Goal: Task Accomplishment & Management: Manage account settings

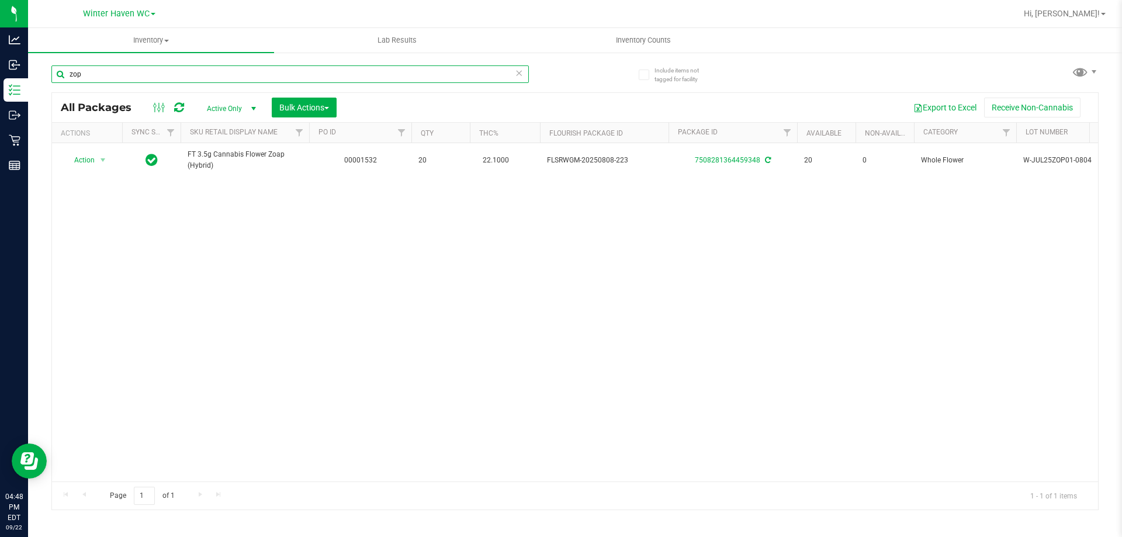
click at [167, 76] on input "zop" at bounding box center [289, 74] width 477 height 18
paste input "SN250728DC1-0804"
type input "SN250728DC1-0804"
click at [174, 88] on div "SN250728DC1-0804" at bounding box center [289, 78] width 477 height 27
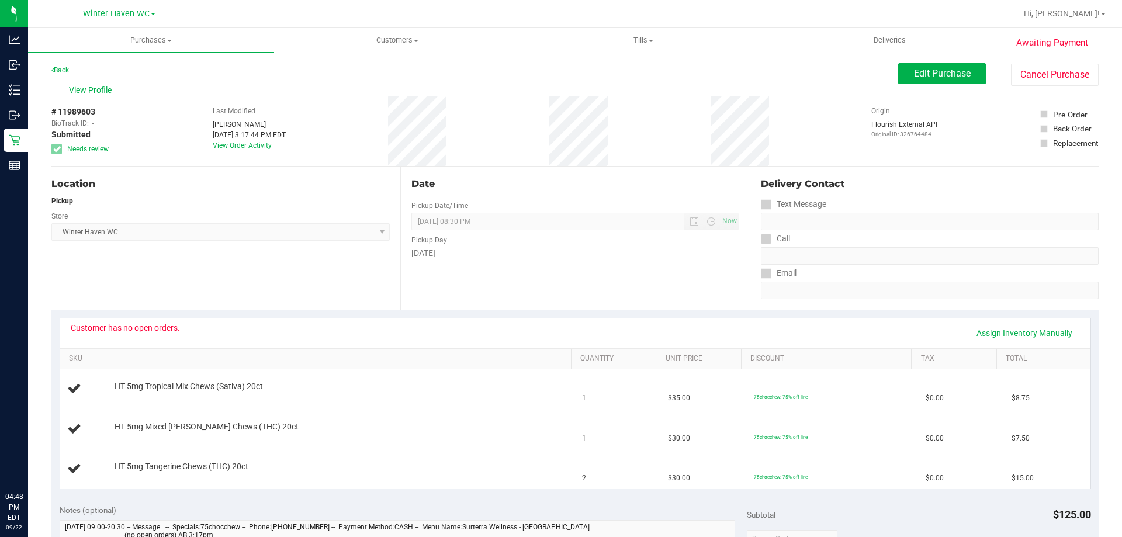
click at [149, 39] on span "Purchases" at bounding box center [151, 40] width 246 height 11
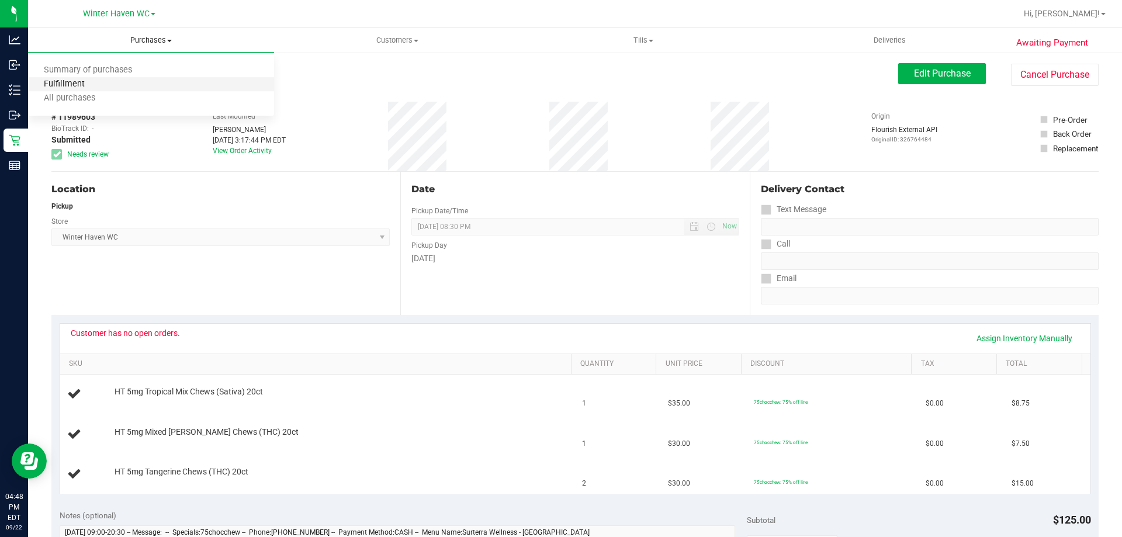
click at [89, 85] on span "Fulfillment" at bounding box center [64, 84] width 72 height 10
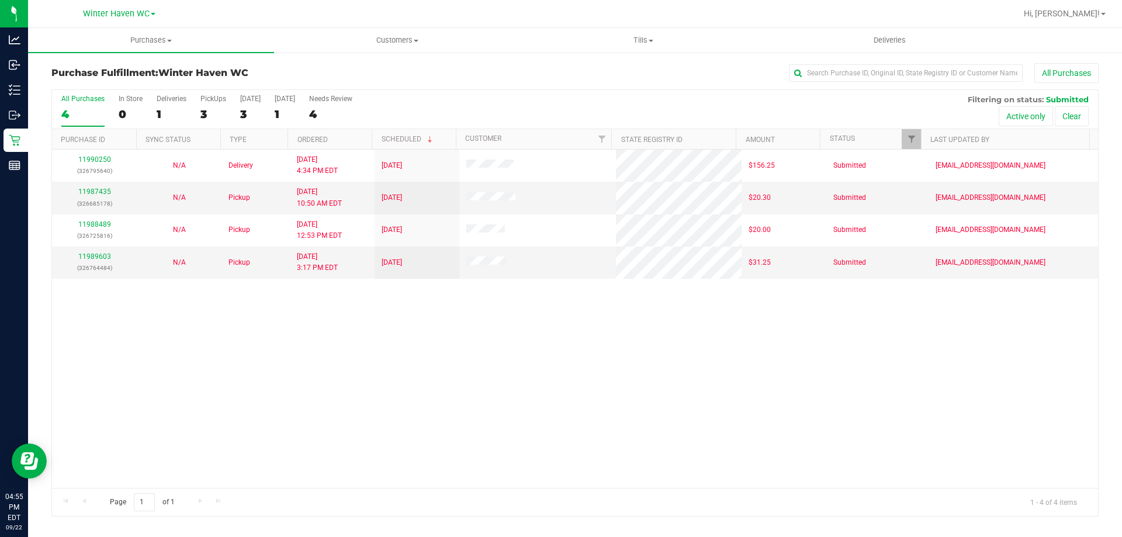
click at [234, 347] on div "11990250 (326795640) N/A Delivery [DATE] 4:34 PM EDT 9/23/2025 $156.25 Submitte…" at bounding box center [575, 319] width 1046 height 338
click at [383, 391] on div "11990250 (326795640) N/A Delivery [DATE] 4:34 PM EDT 9/23/2025 $156.25 Submitte…" at bounding box center [575, 319] width 1046 height 338
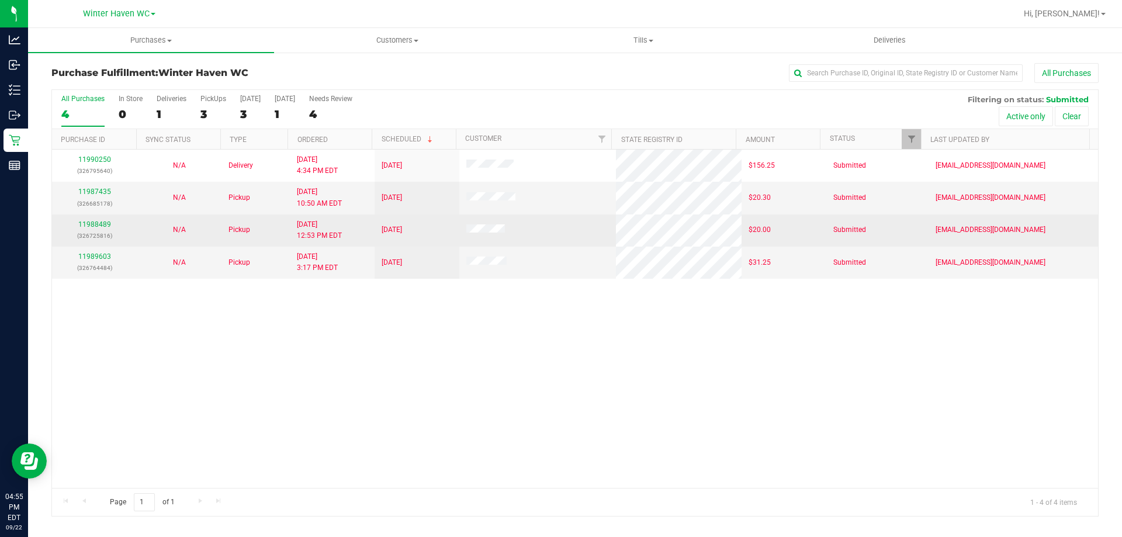
click at [102, 228] on div "11988489 (326725816)" at bounding box center [94, 230] width 71 height 22
click at [102, 224] on link "11988489" at bounding box center [94, 224] width 33 height 8
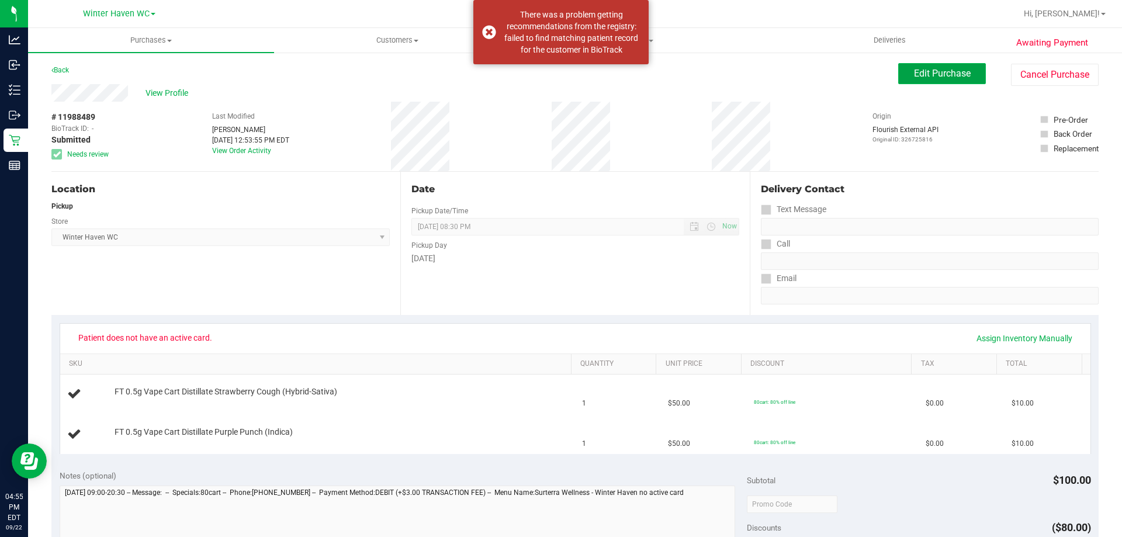
click at [902, 71] on button "Edit Purchase" at bounding box center [942, 73] width 88 height 21
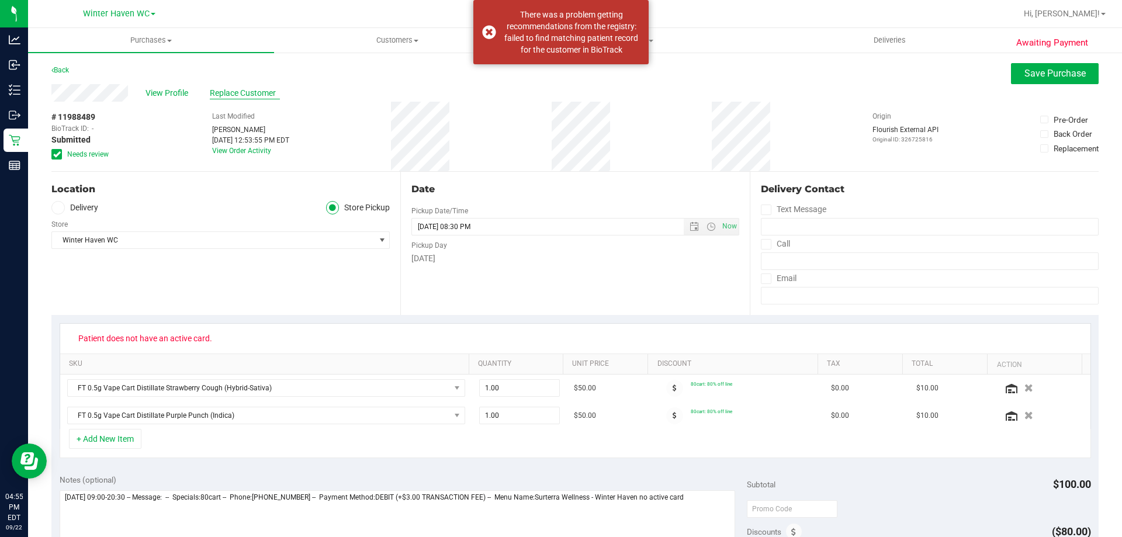
click at [257, 96] on span "Replace Customer" at bounding box center [245, 93] width 70 height 12
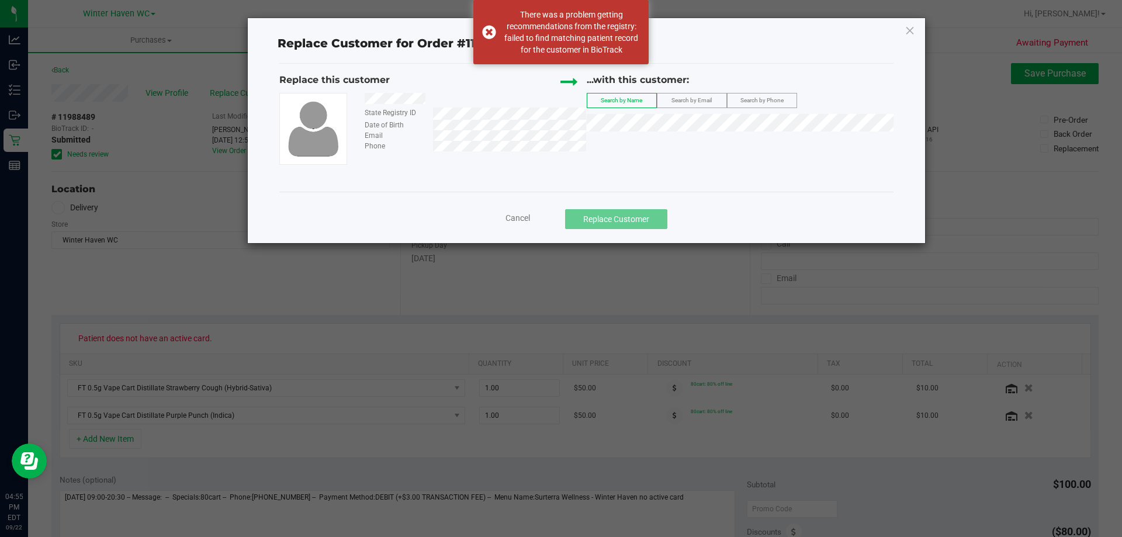
click at [670, 95] on label "Search by Email" at bounding box center [691, 100] width 69 height 14
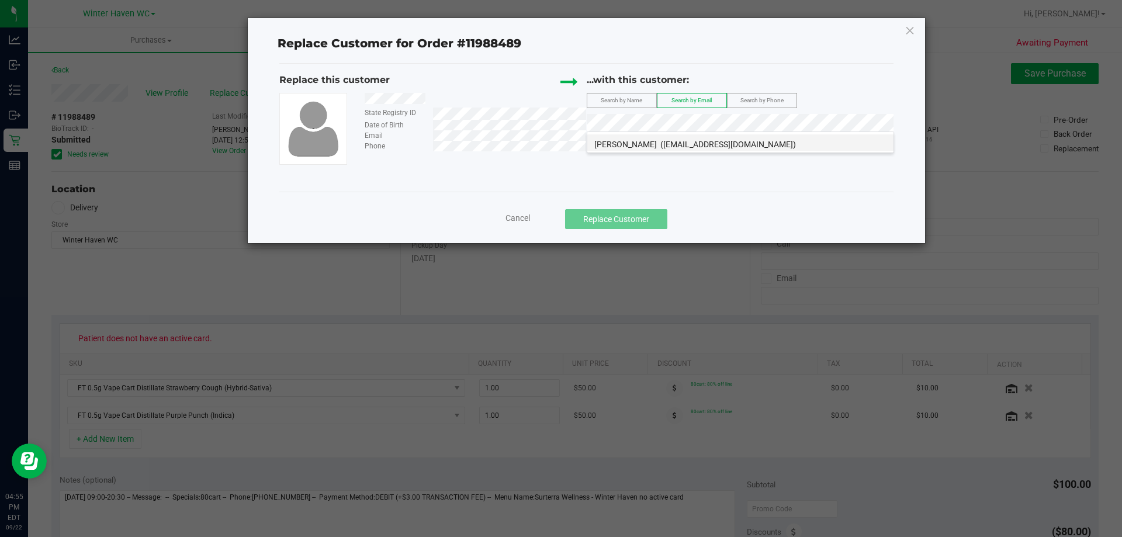
click at [651, 138] on li "[PERSON_NAME] ([EMAIL_ADDRESS][DOMAIN_NAME])" at bounding box center [740, 142] width 306 height 16
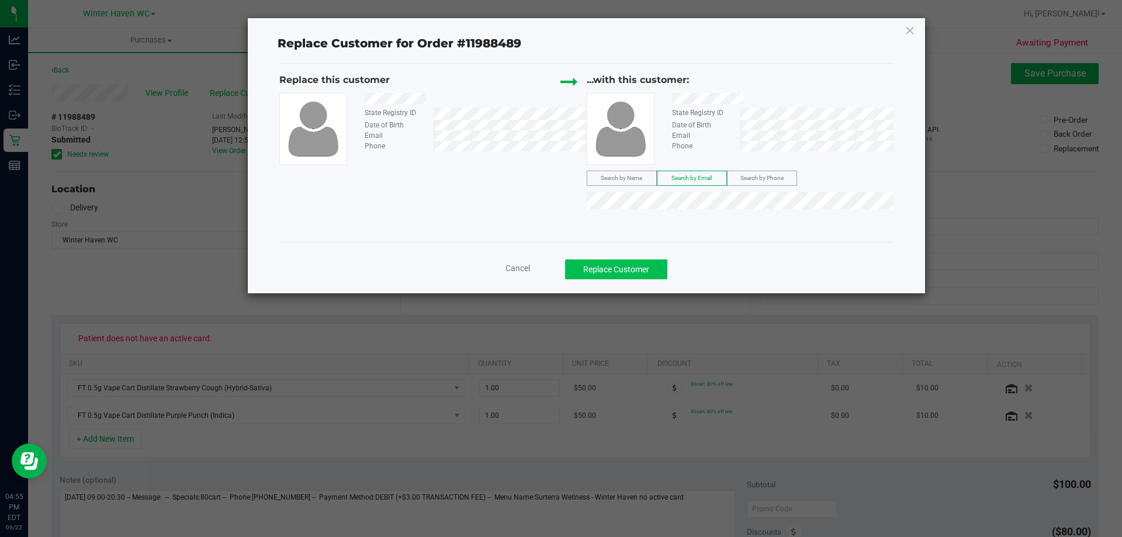
click at [607, 266] on ngb-modal-window "Replace Customer for Order #11988489 Replace this customer State Registry ID Da…" at bounding box center [565, 268] width 1131 height 537
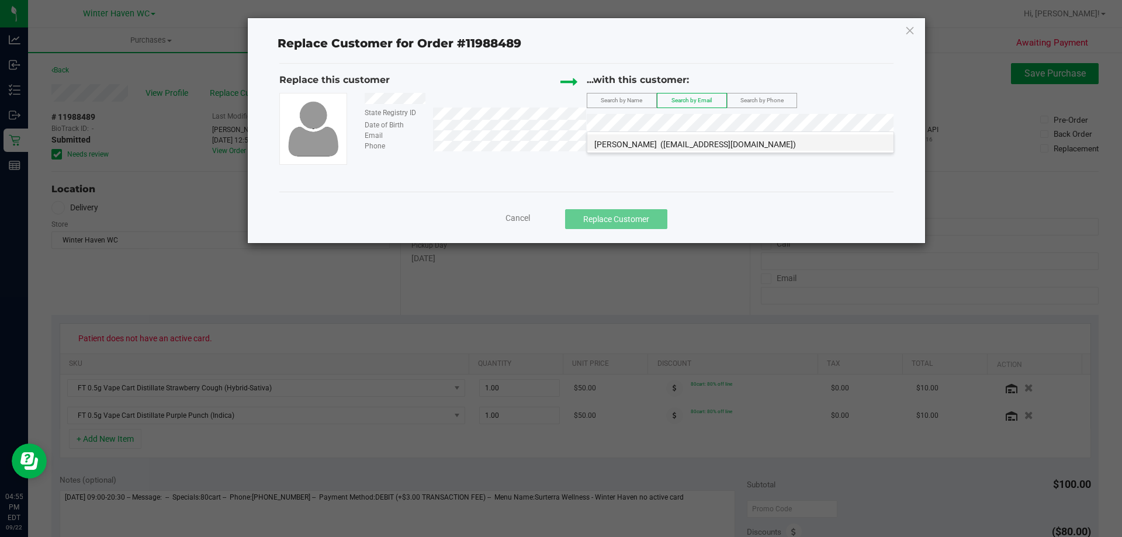
click at [702, 141] on span "(cruzmgeorge863@gmail.com)" at bounding box center [728, 144] width 136 height 9
click at [631, 269] on ngb-modal-window "Replace Customer for Order #11988489 Replace this customer State Registry ID Da…" at bounding box center [565, 268] width 1131 height 537
click at [660, 140] on span "(cruzmgeorge863@gmail.com)" at bounding box center [728, 144] width 136 height 9
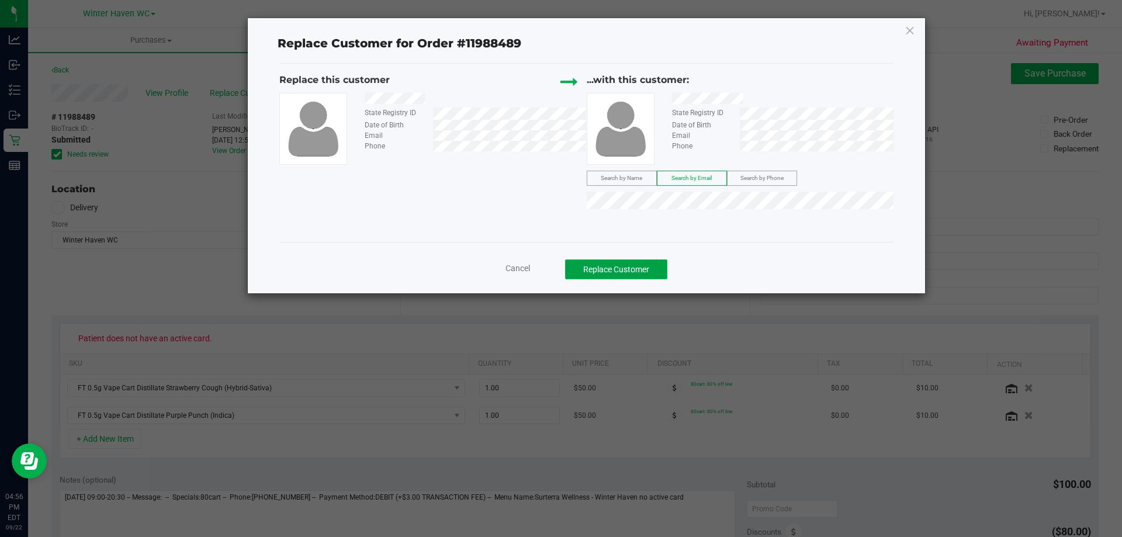
click at [611, 261] on button "Replace Customer" at bounding box center [616, 269] width 102 height 20
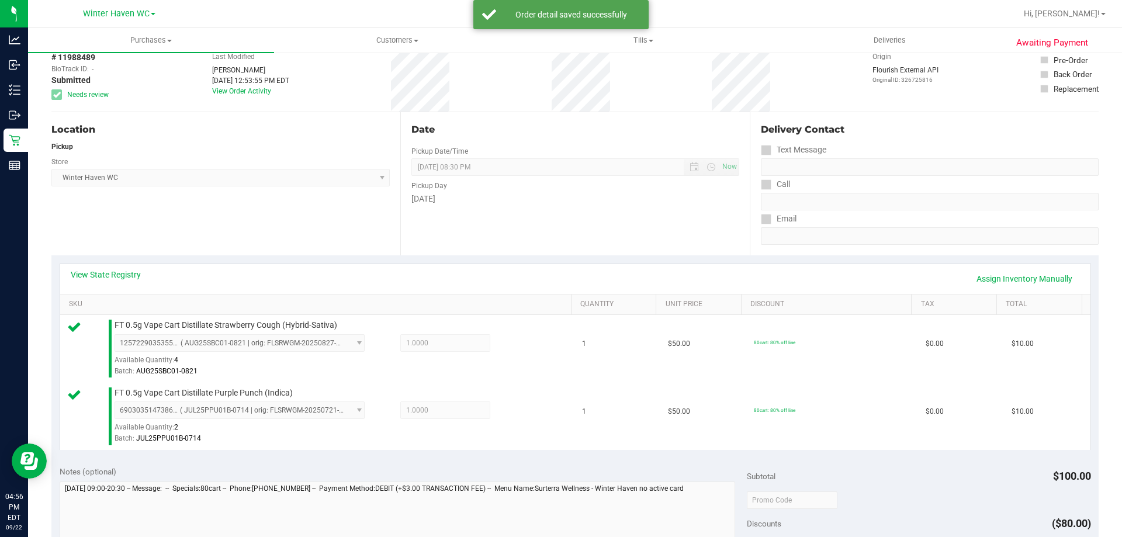
scroll to position [175, 0]
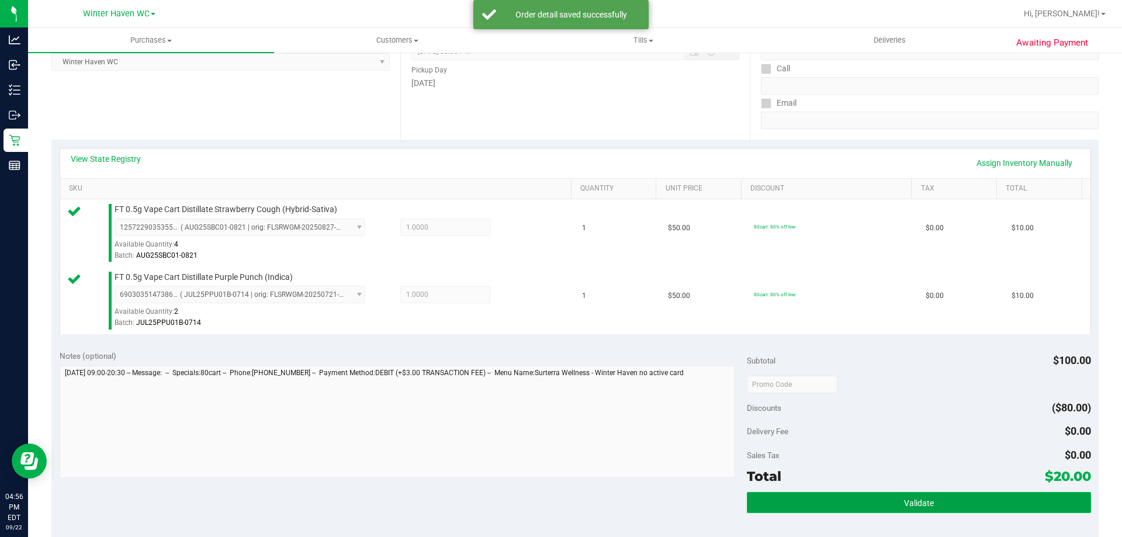
click at [905, 494] on button "Validate" at bounding box center [919, 502] width 344 height 21
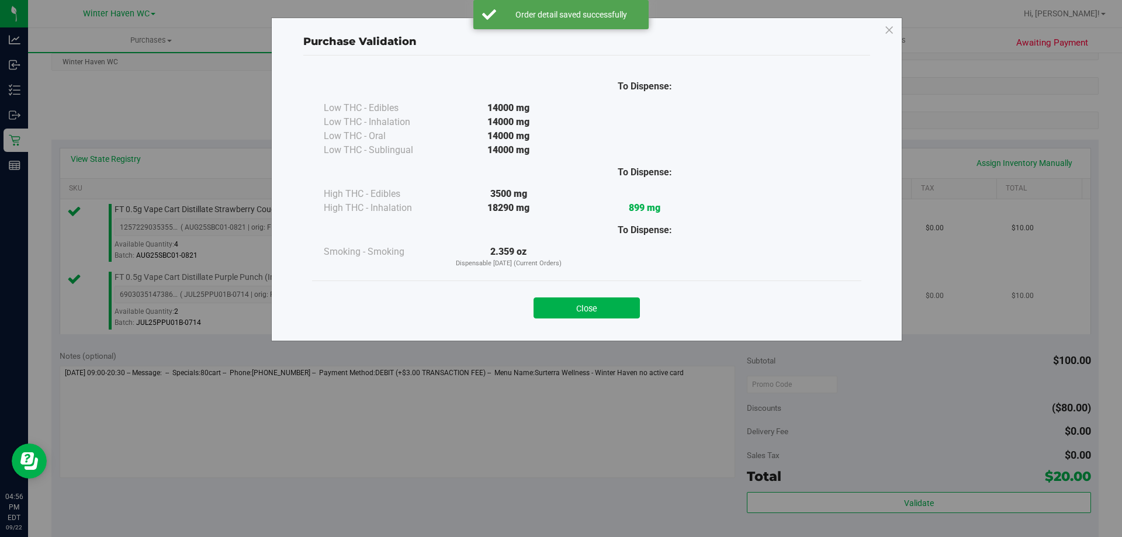
click at [544, 307] on button "Close" at bounding box center [586, 307] width 106 height 21
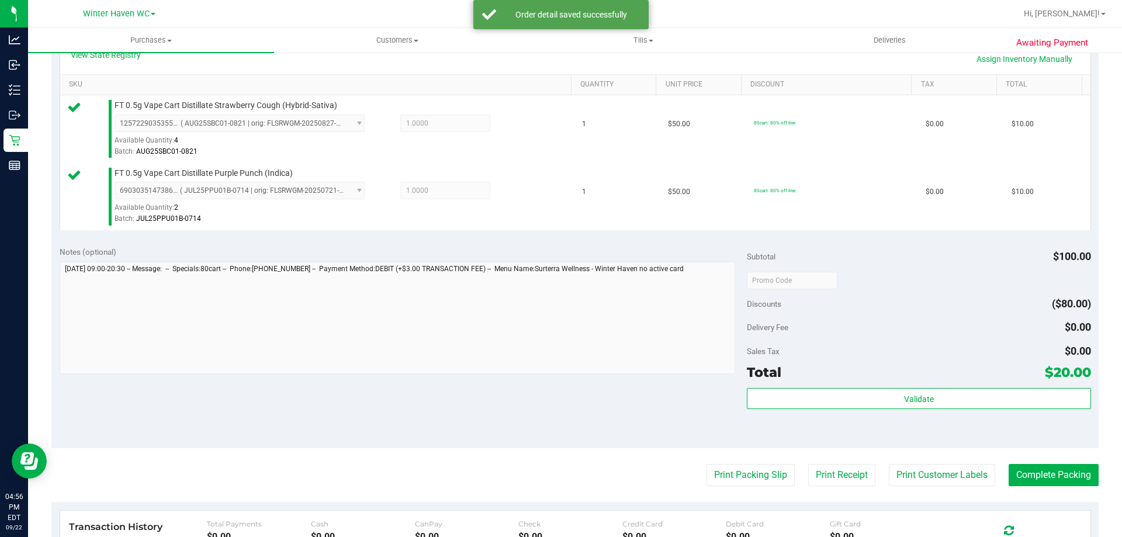
scroll to position [351, 0]
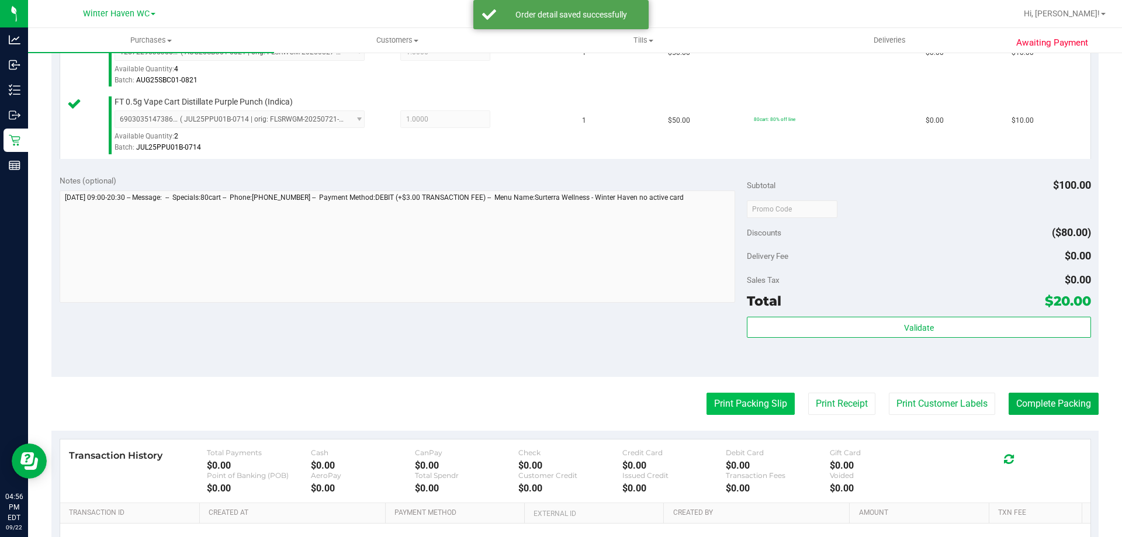
click at [757, 407] on button "Print Packing Slip" at bounding box center [750, 404] width 88 height 22
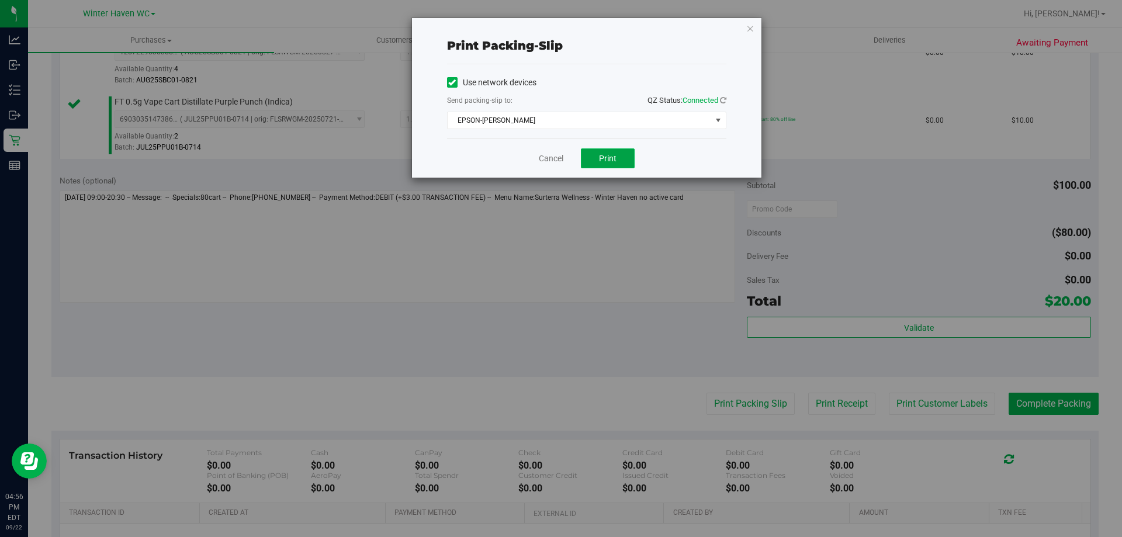
click at [615, 167] on button "Print" at bounding box center [608, 158] width 54 height 20
click at [548, 157] on link "Cancel" at bounding box center [551, 159] width 25 height 12
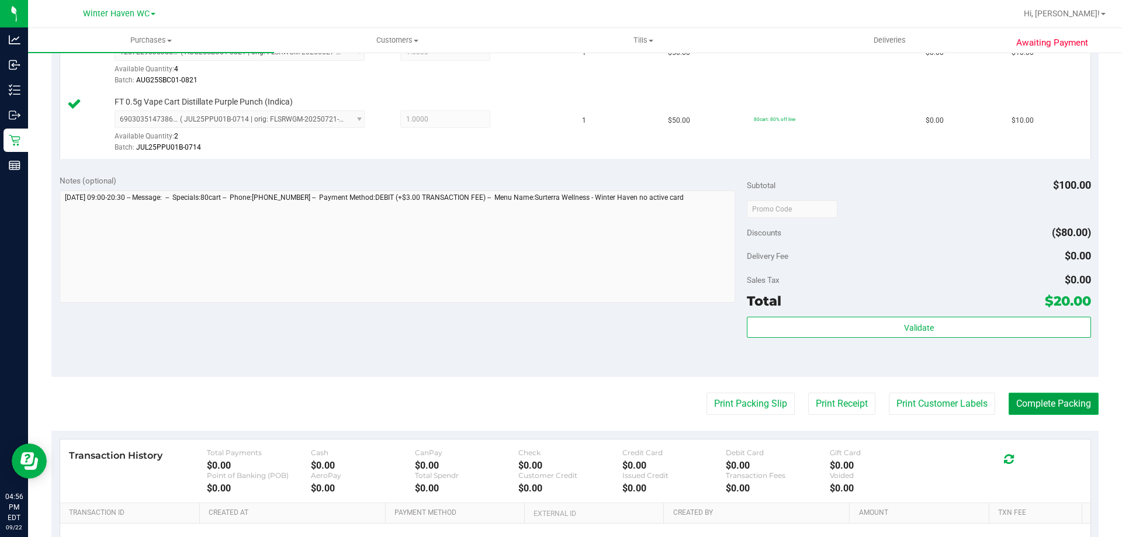
click at [1068, 399] on button "Complete Packing" at bounding box center [1054, 404] width 90 height 22
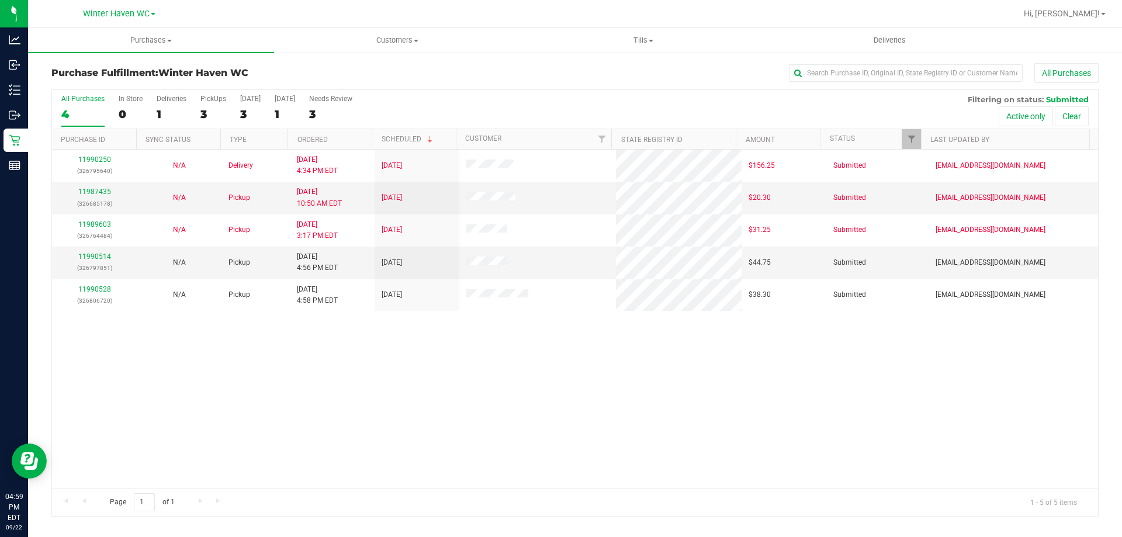
click at [197, 394] on div "11990250 (326795640) N/A Delivery 9/22/2025 4:34 PM EDT 9/23/2025 $156.25 Submi…" at bounding box center [575, 319] width 1046 height 338
click at [102, 257] on link "11990605" at bounding box center [94, 256] width 33 height 8
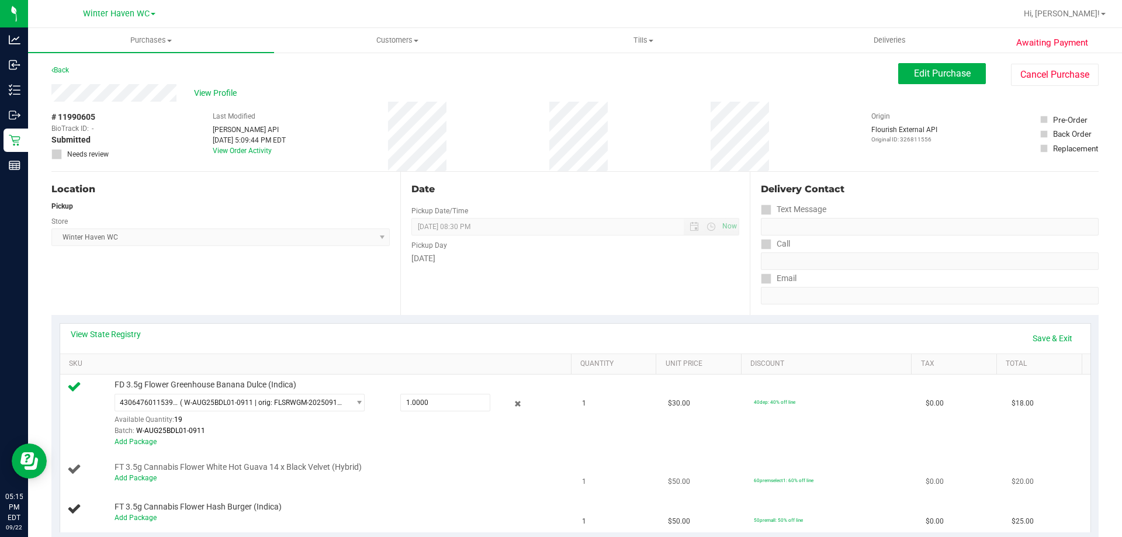
click at [149, 473] on div "Add Package" at bounding box center [340, 478] width 451 height 11
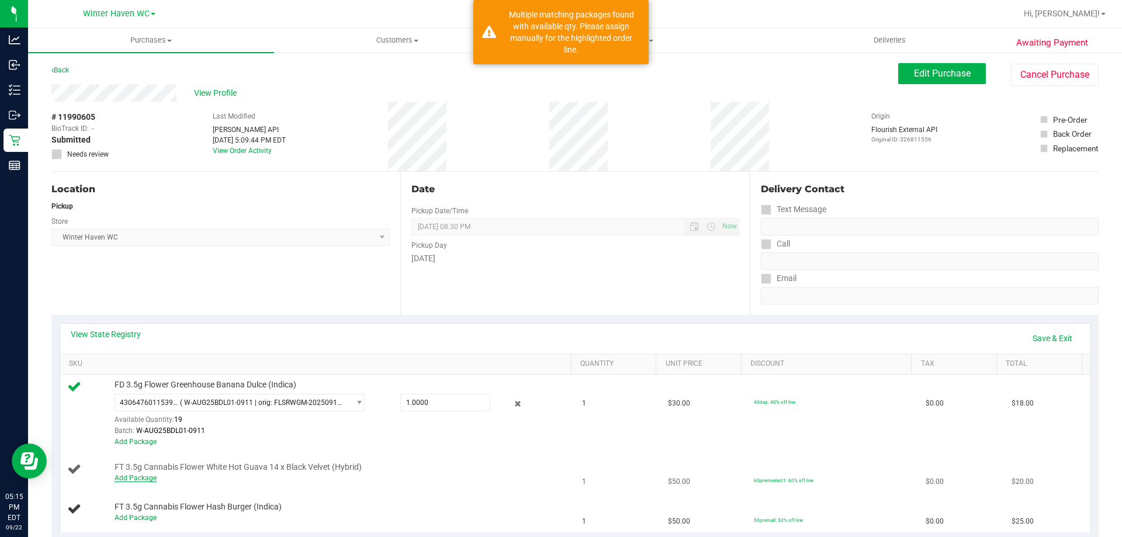
click at [147, 479] on link "Add Package" at bounding box center [136, 478] width 42 height 8
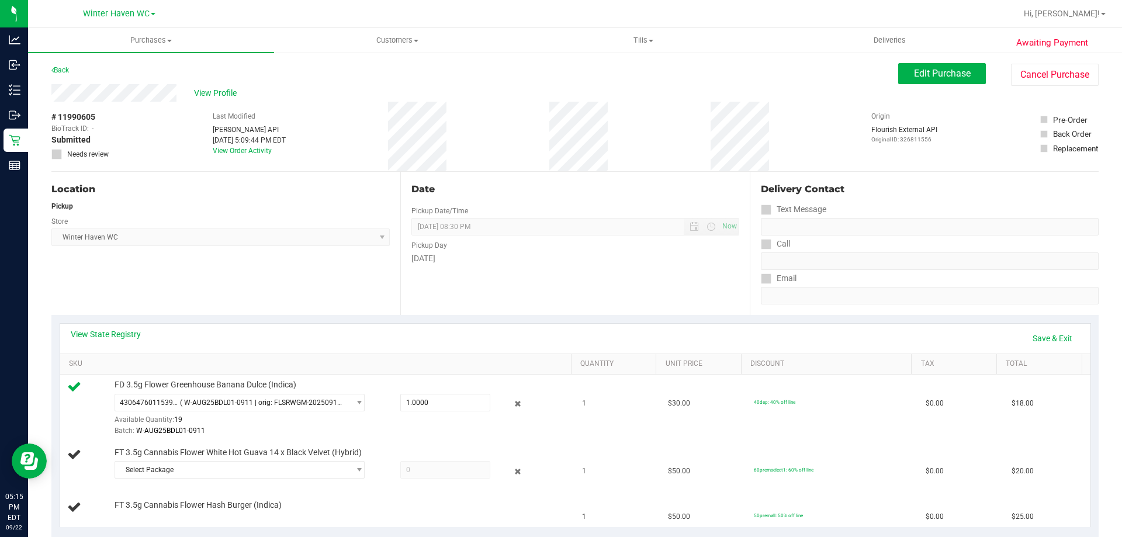
click at [166, 479] on div "Select Package 0541922163299673 8685291573929549" at bounding box center [340, 471] width 451 height 21
click at [188, 467] on span "Select Package" at bounding box center [232, 470] width 234 height 16
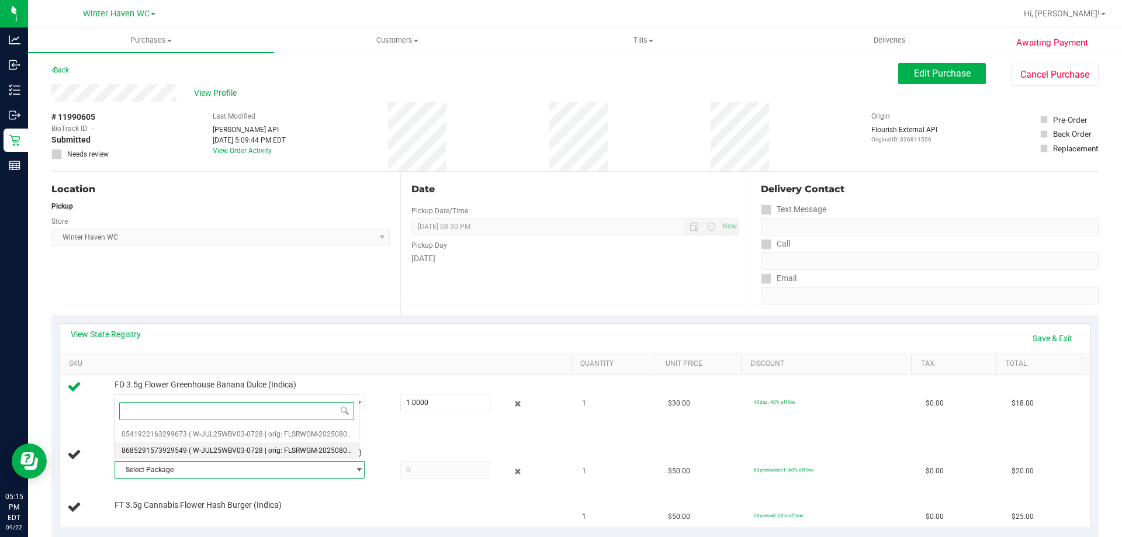
click at [196, 451] on span "( W-JUL25WBV03-0728 | orig: FLSRWGM-20250804-167 )" at bounding box center [279, 450] width 181 height 8
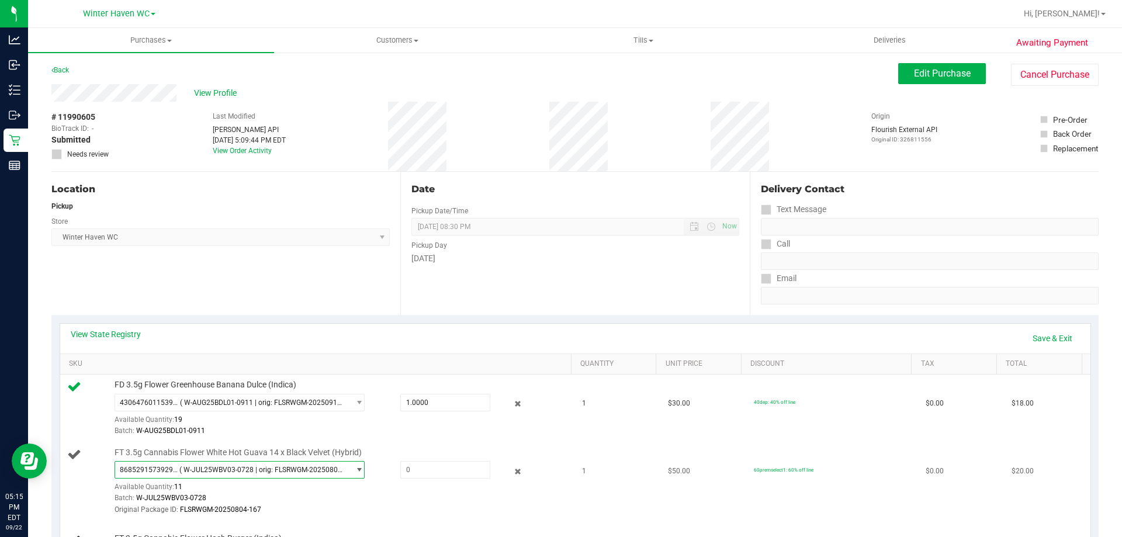
click at [206, 464] on span "8685291573929549 ( W-JUL25WBV03-0728 | orig: FLSRWGM-20250804-167 )" at bounding box center [232, 470] width 234 height 16
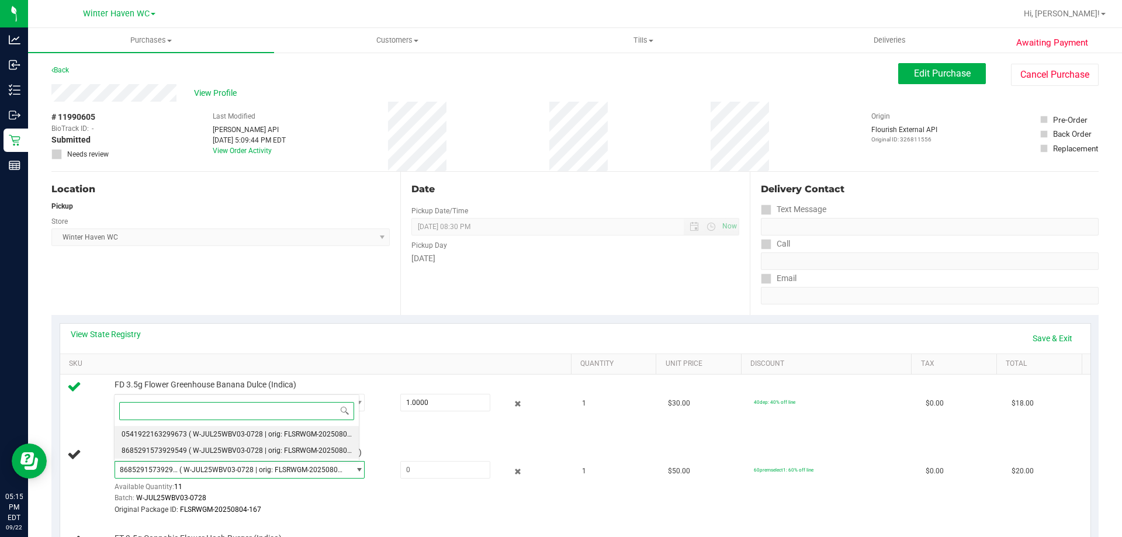
click at [205, 434] on span "( W-JUL25WBV03-0728 | orig: FLSRWGM-20250804-170 )" at bounding box center [279, 434] width 181 height 8
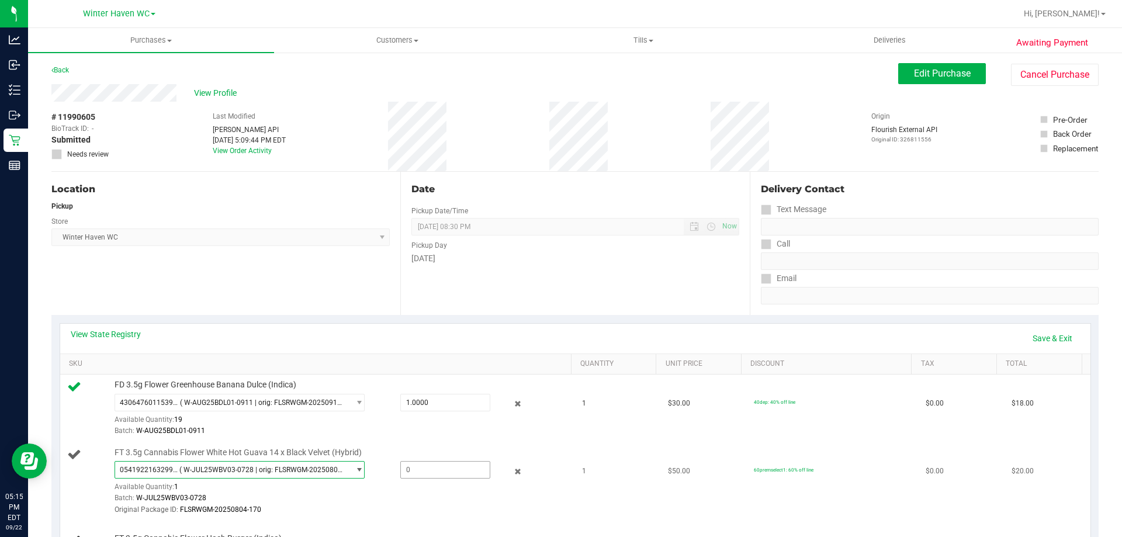
click at [401, 469] on span at bounding box center [445, 470] width 90 height 18
type input "1"
type input "1.0000"
click at [400, 481] on div "0541922163299673 ( W-JUL25WBV03-0728 | orig: FLSRWGM-20250804-170 ) 05419221632…" at bounding box center [340, 488] width 451 height 54
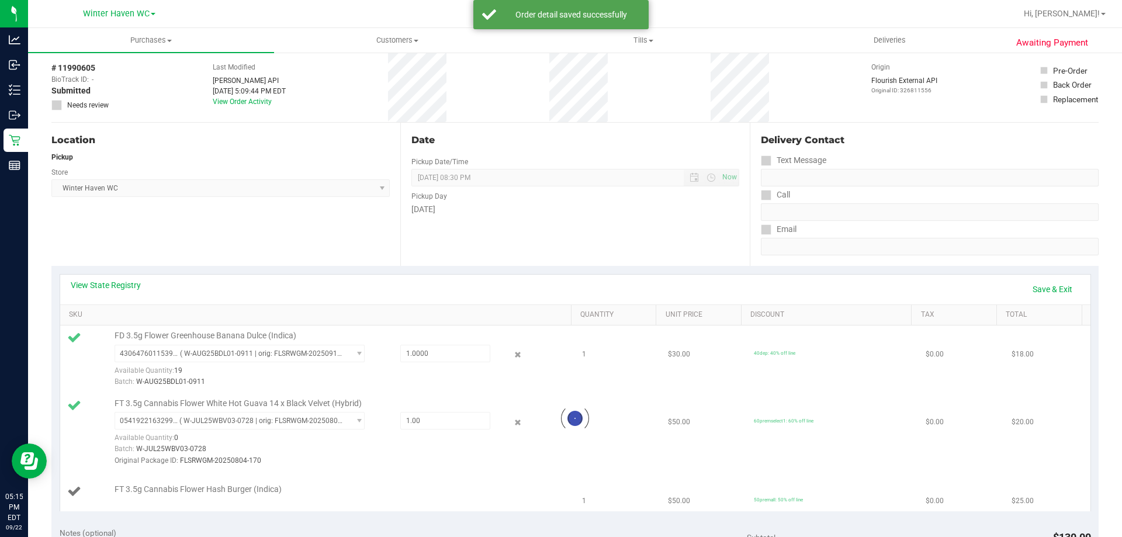
scroll to position [117, 0]
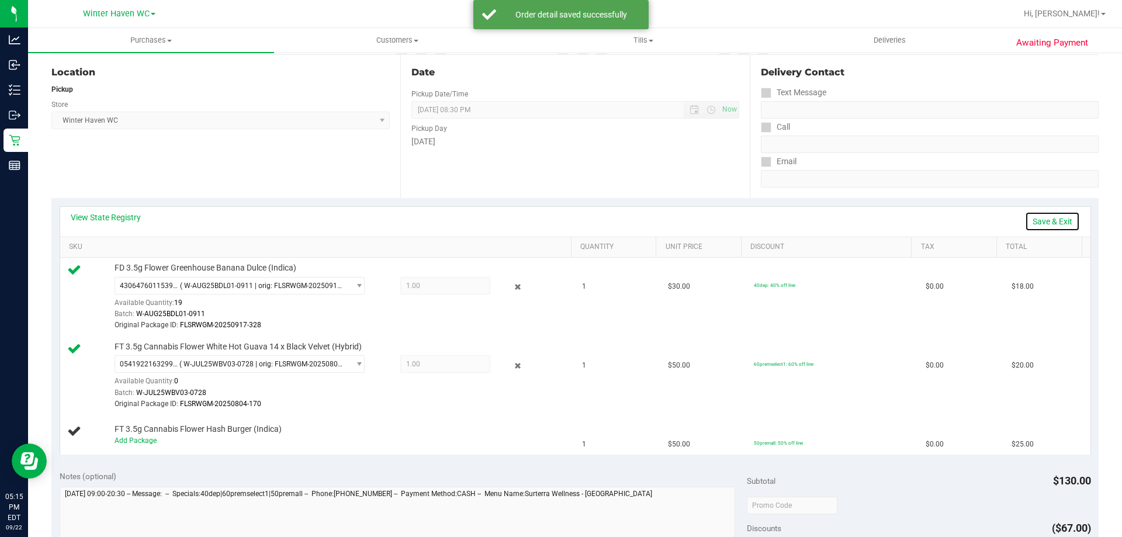
click at [1037, 228] on link "Save & Exit" at bounding box center [1052, 222] width 55 height 20
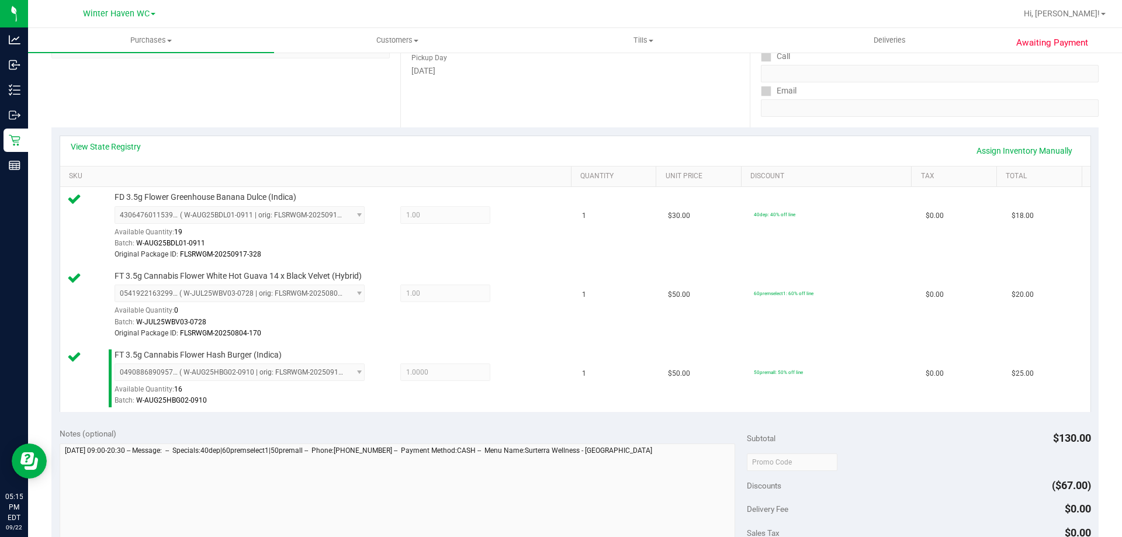
scroll to position [292, 0]
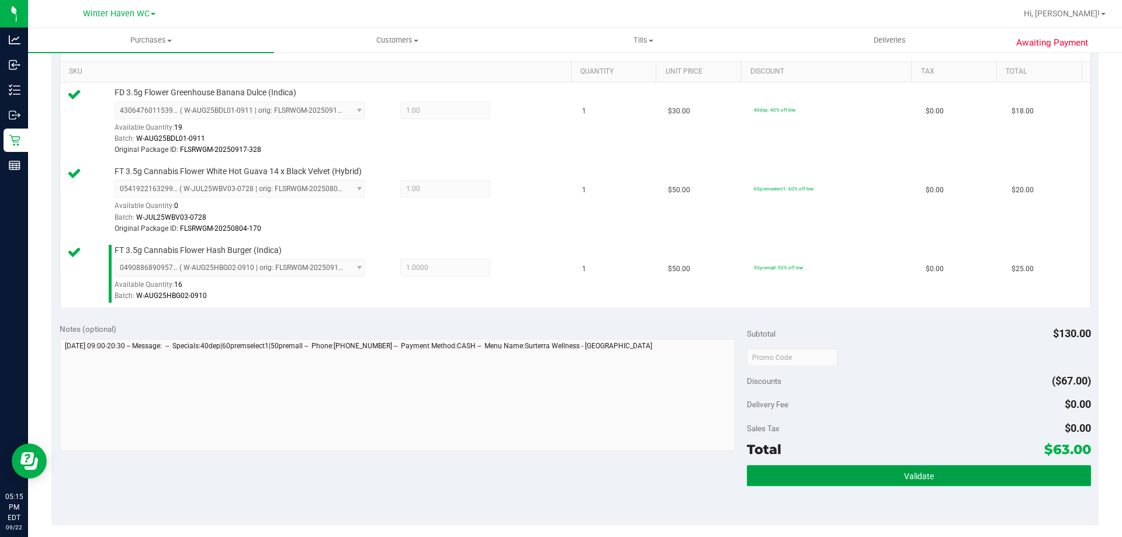
click at [890, 468] on button "Validate" at bounding box center [919, 475] width 344 height 21
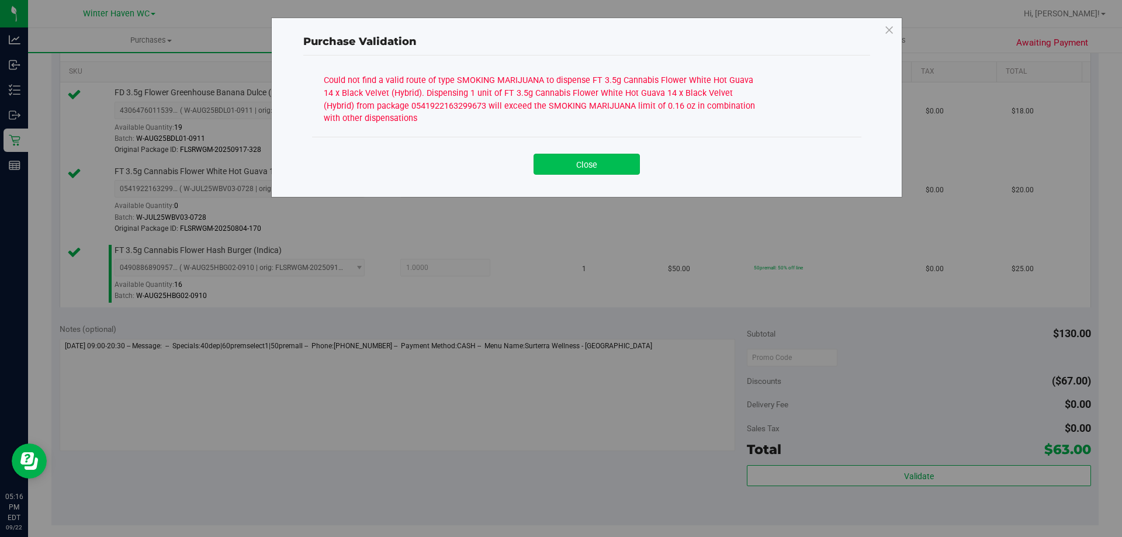
click at [607, 172] on button "Close" at bounding box center [586, 164] width 106 height 21
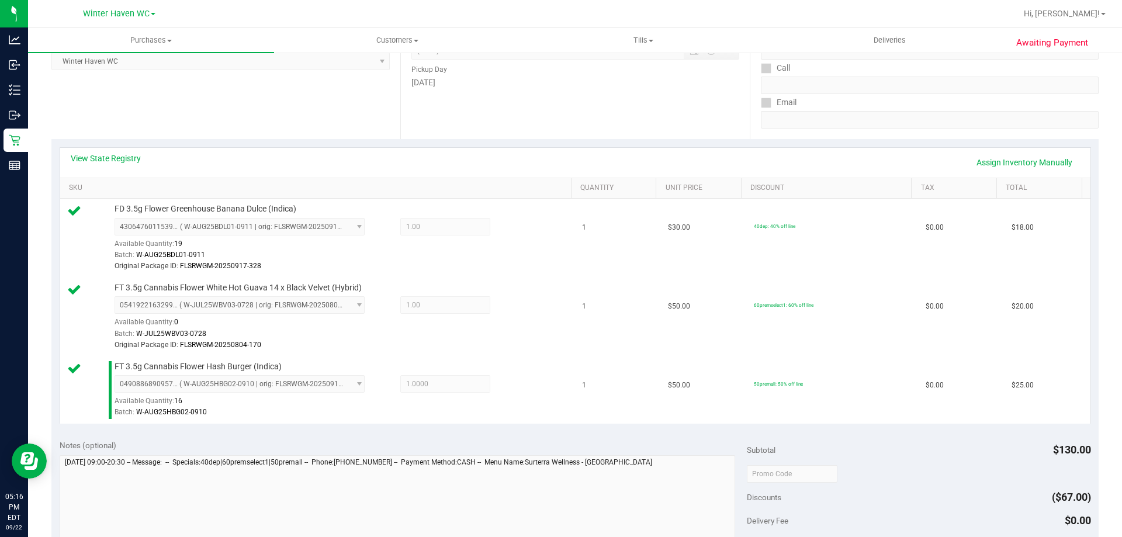
scroll to position [175, 0]
click at [93, 154] on link "View State Registry" at bounding box center [106, 159] width 70 height 12
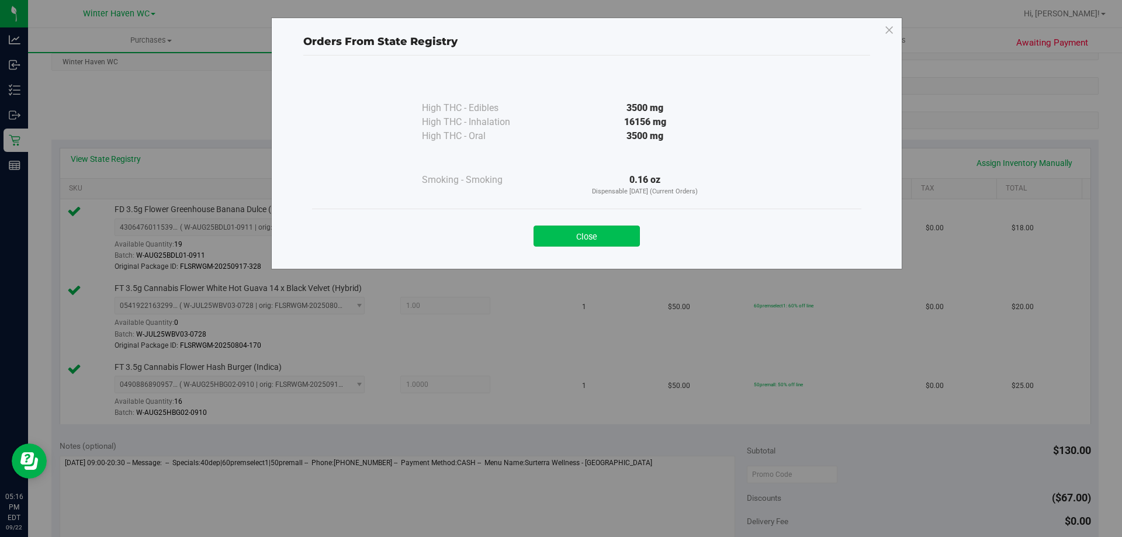
click at [555, 234] on button "Close" at bounding box center [586, 236] width 106 height 21
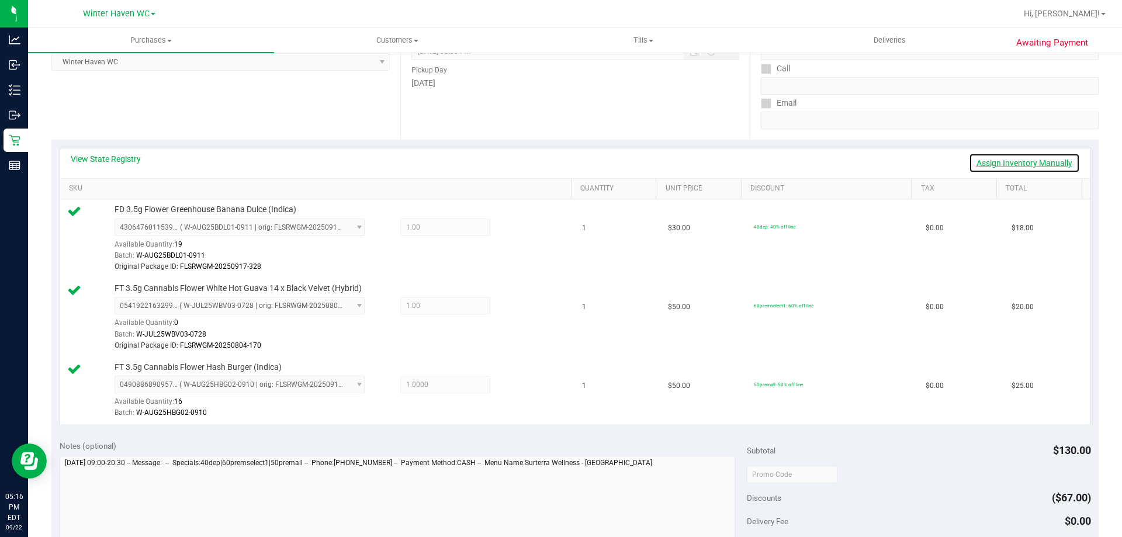
click at [969, 161] on link "Assign Inventory Manually" at bounding box center [1024, 163] width 111 height 20
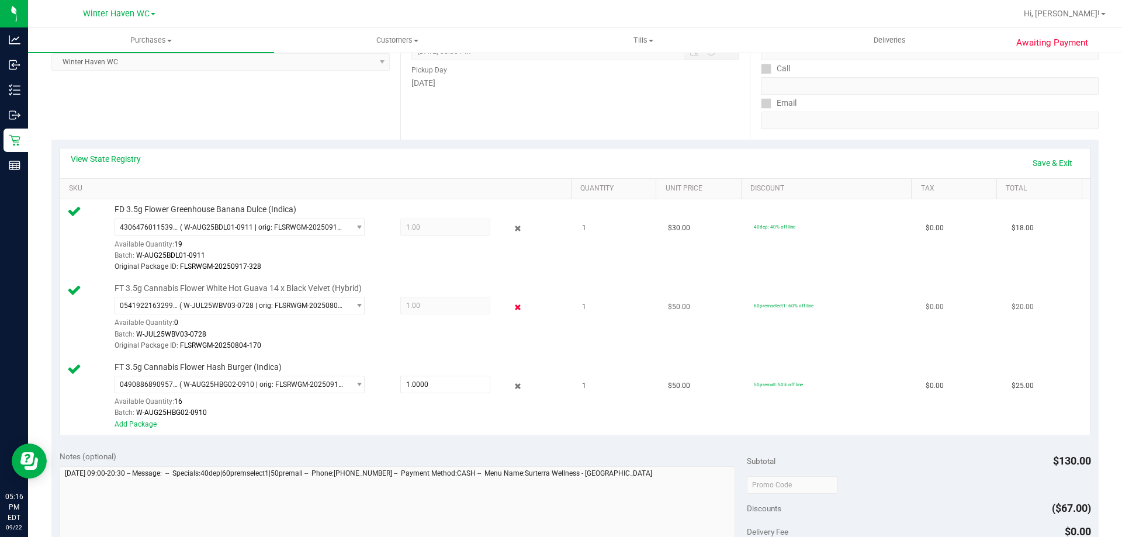
click at [512, 305] on icon at bounding box center [518, 306] width 12 height 13
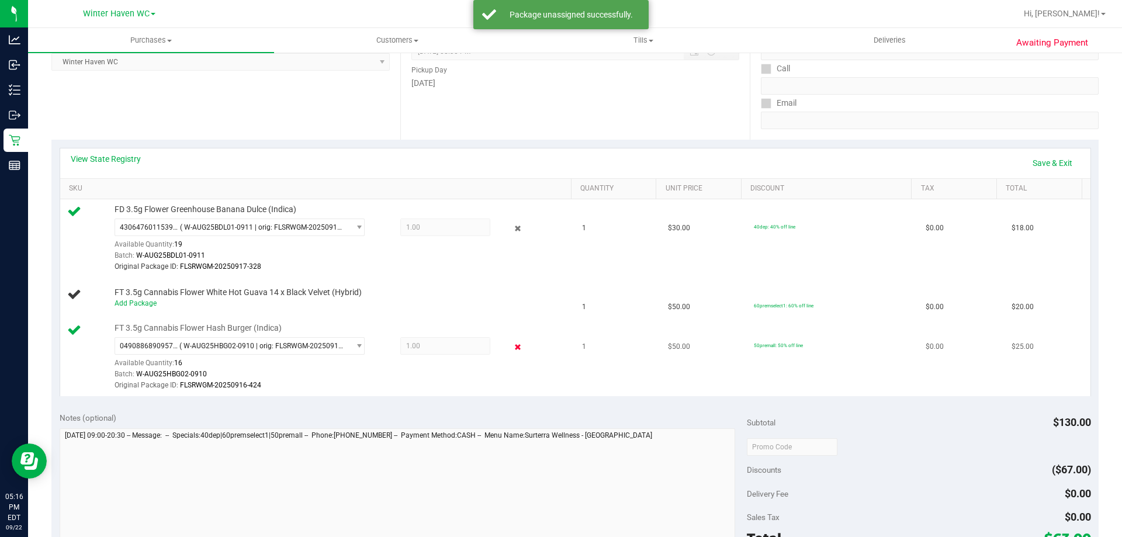
click at [512, 348] on icon at bounding box center [518, 347] width 12 height 13
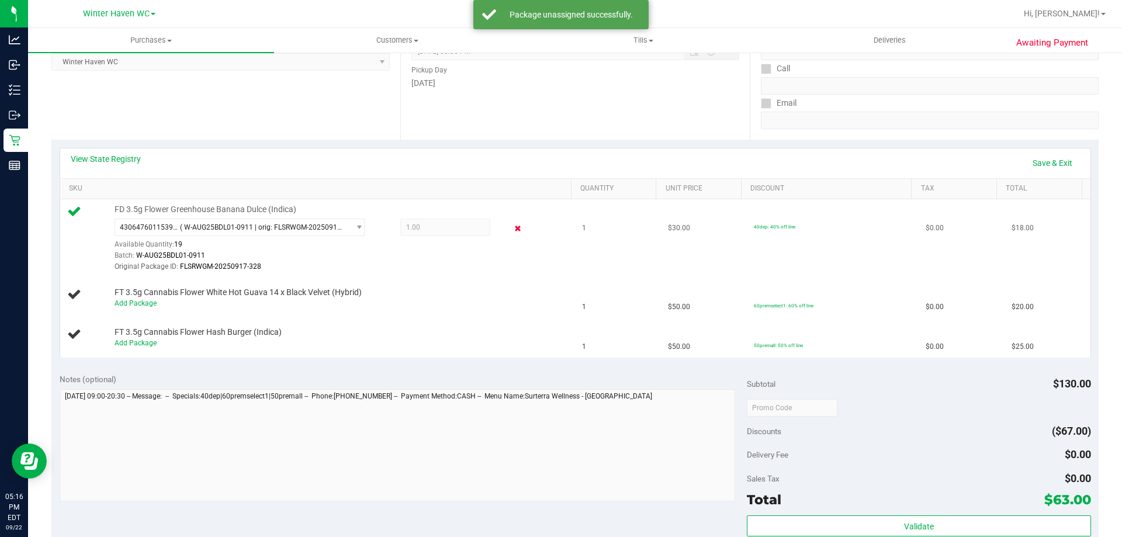
click at [512, 228] on icon at bounding box center [518, 228] width 12 height 13
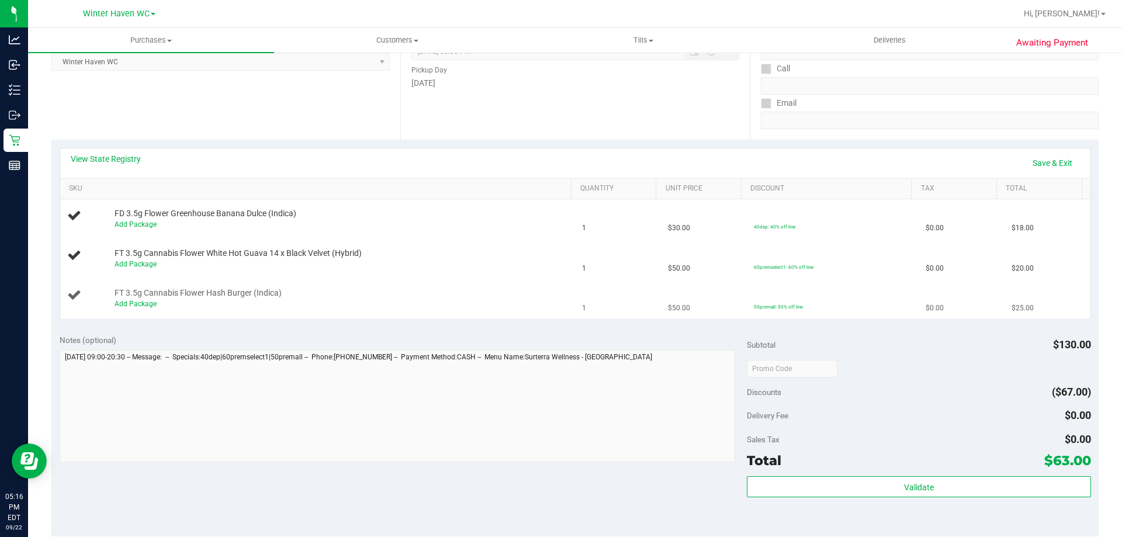
scroll to position [0, 0]
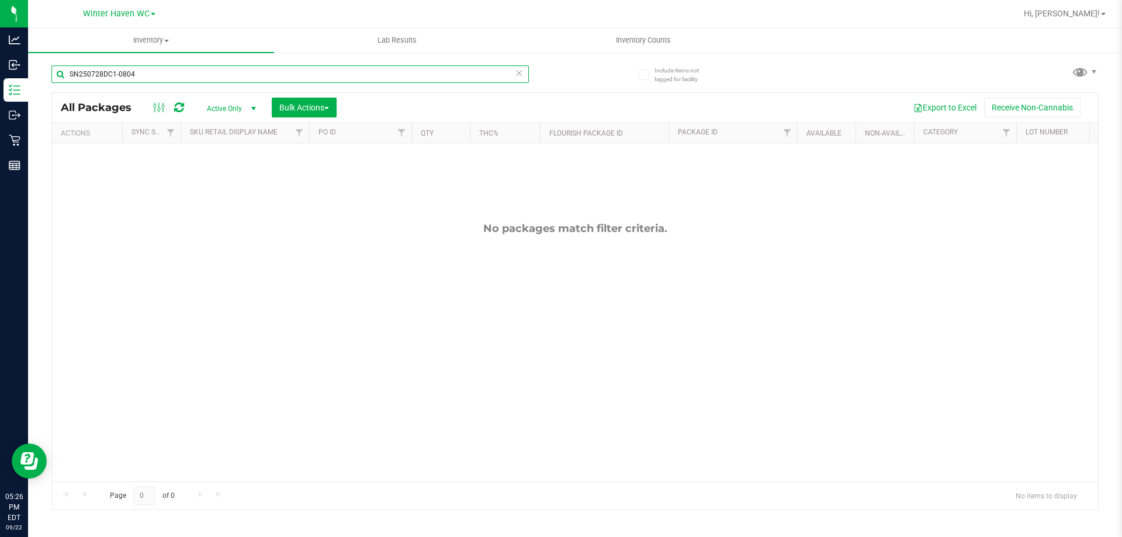
click at [140, 69] on input "SN250728DC1-0804" at bounding box center [289, 74] width 477 height 18
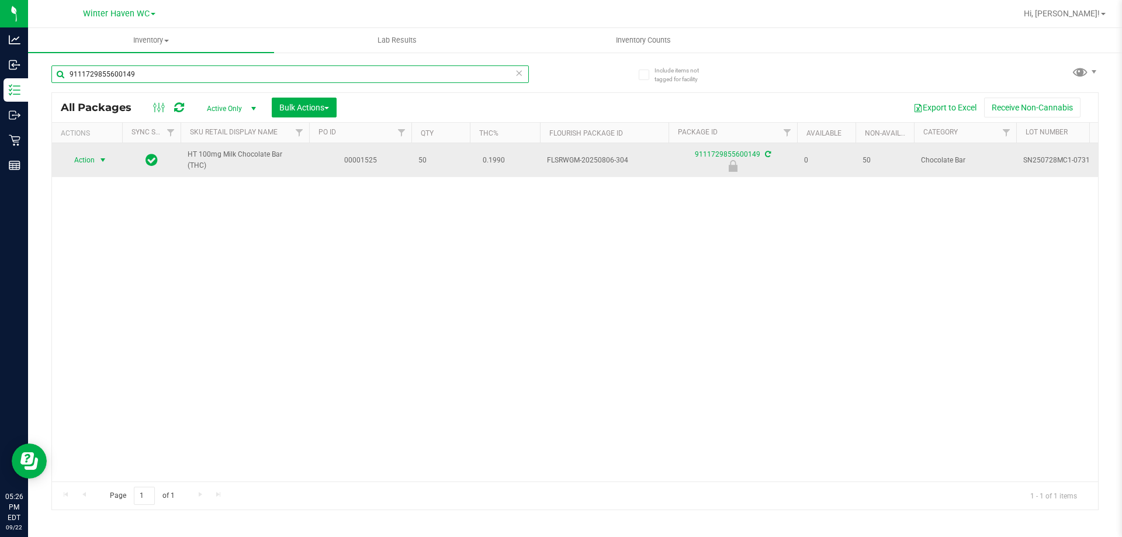
type input "9111729855600149"
click at [88, 164] on span "Action" at bounding box center [80, 160] width 32 height 16
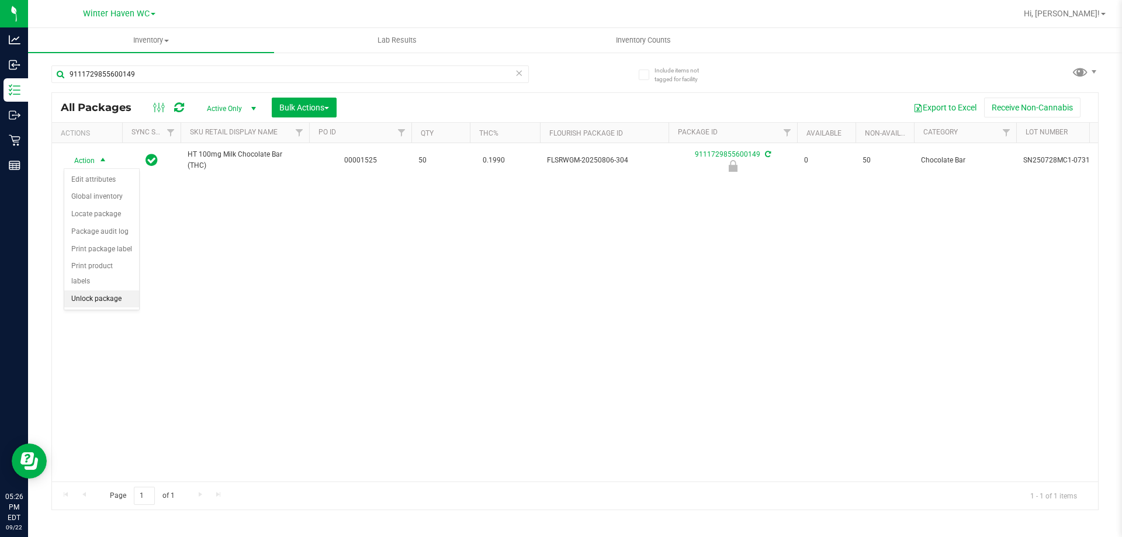
drag, startPoint x: 113, startPoint y: 274, endPoint x: 115, endPoint y: 283, distance: 9.5
click at [115, 283] on ul "Edit attributes Global inventory Locate package Package audit log Print package…" at bounding box center [101, 239] width 75 height 137
click at [115, 290] on li "Unlock package" at bounding box center [101, 299] width 75 height 18
